Goal: Navigation & Orientation: Go to known website

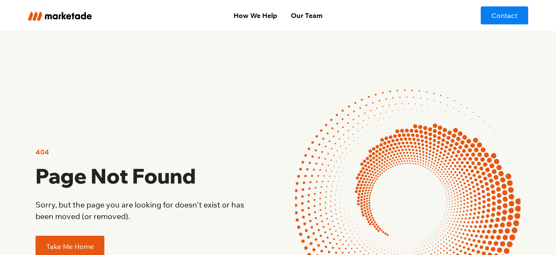
click at [91, 246] on link "Take Me Home" at bounding box center [70, 246] width 69 height 21
